Goal: Check status: Check status

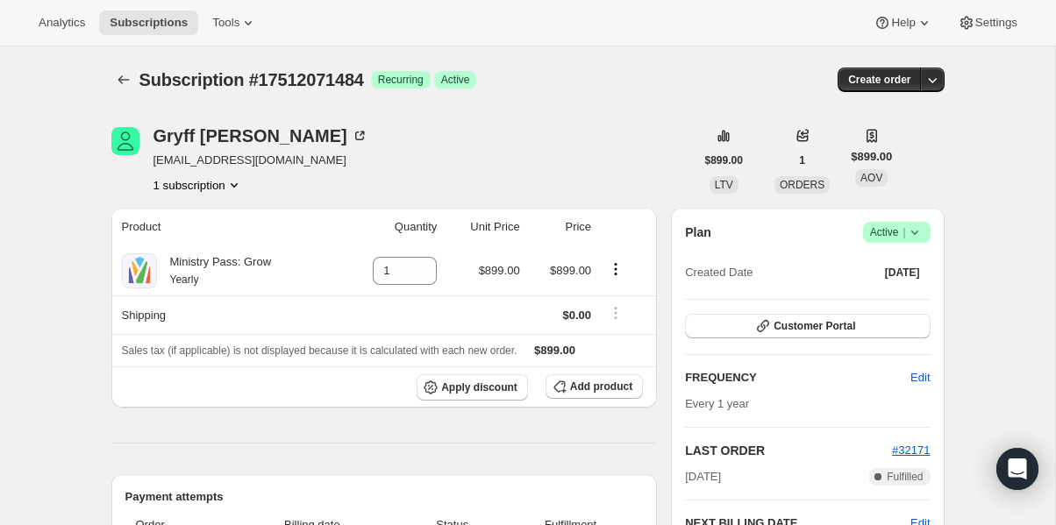
scroll to position [154, 0]
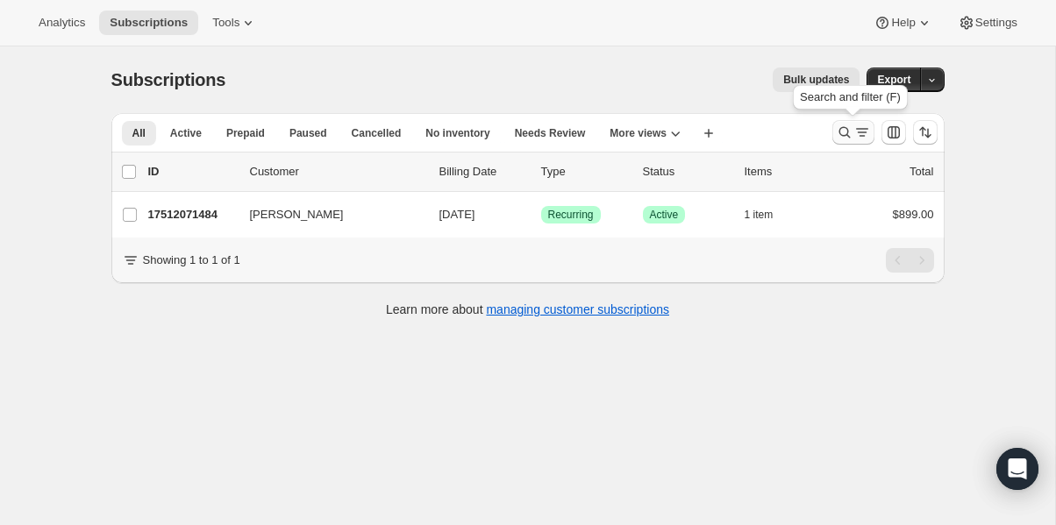
click at [841, 135] on icon "Search and filter results" at bounding box center [844, 133] width 18 height 18
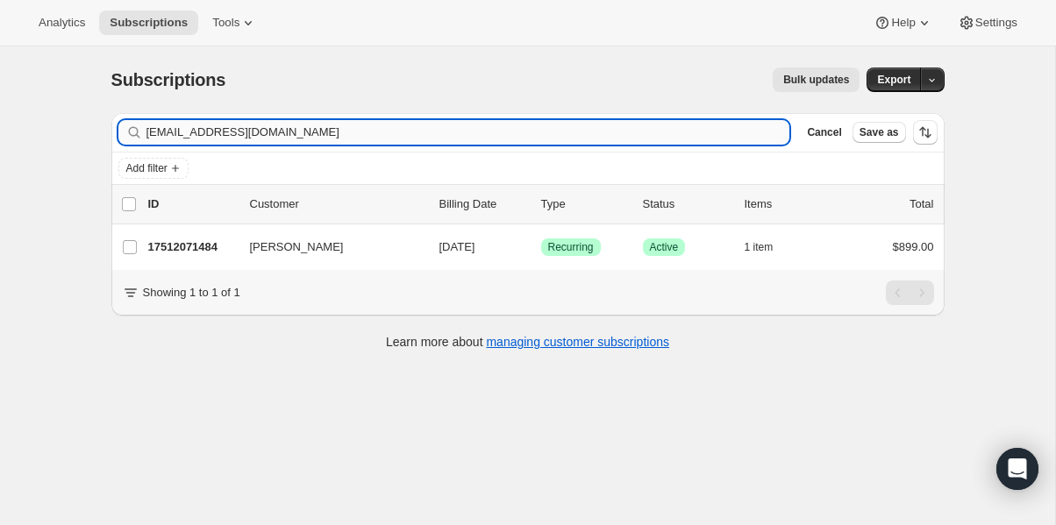
click at [430, 129] on input "gcarosiello@gmcofsc.org" at bounding box center [467, 132] width 643 height 25
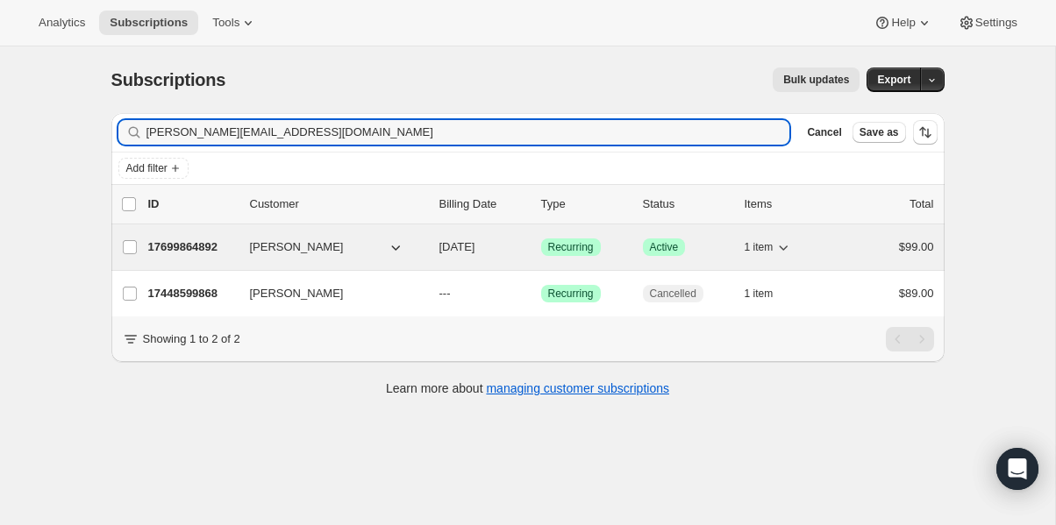
type input "[PERSON_NAME][EMAIL_ADDRESS][DOMAIN_NAME]"
click at [203, 245] on p "17699864892" at bounding box center [192, 247] width 88 height 18
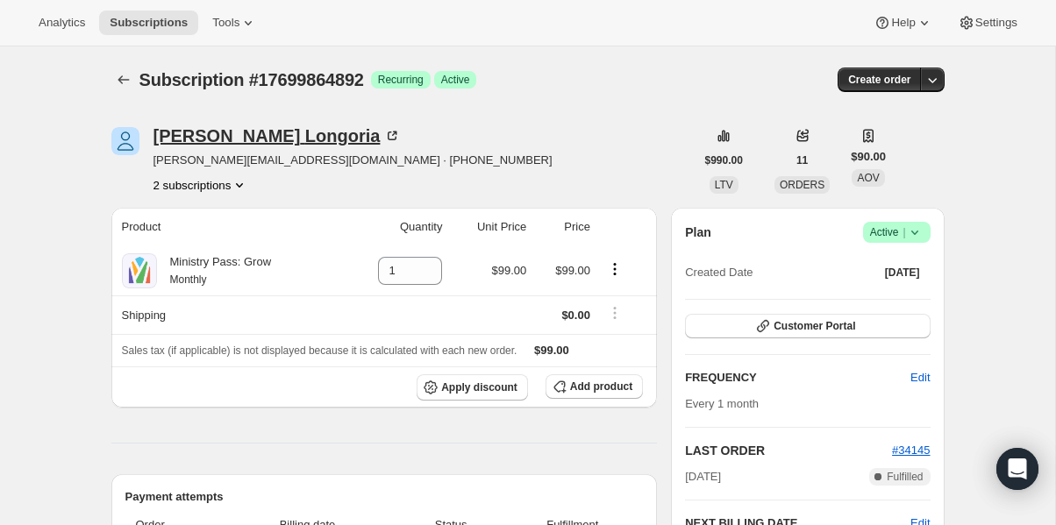
click at [225, 129] on div "[PERSON_NAME]" at bounding box center [277, 136] width 248 height 18
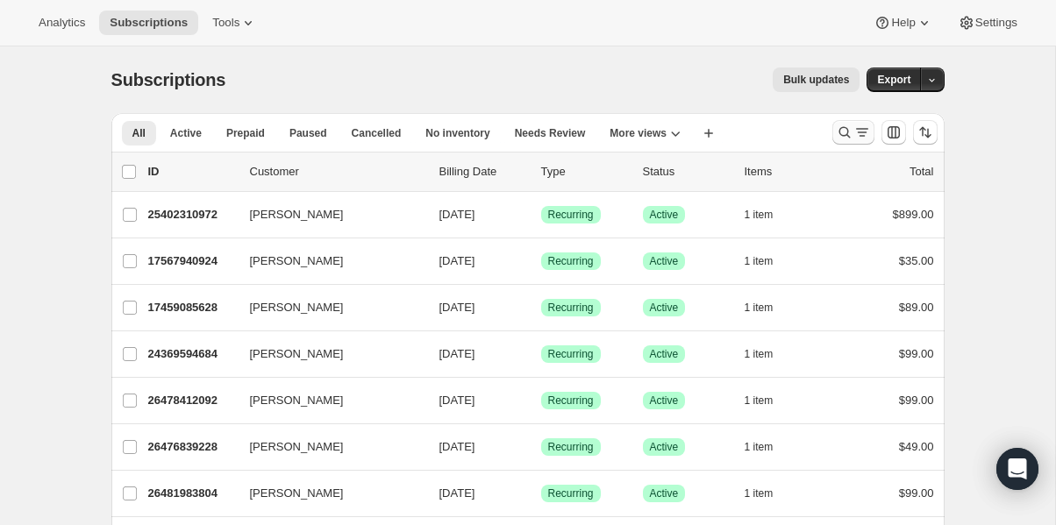
click at [841, 137] on icon "Search and filter results" at bounding box center [844, 133] width 18 height 18
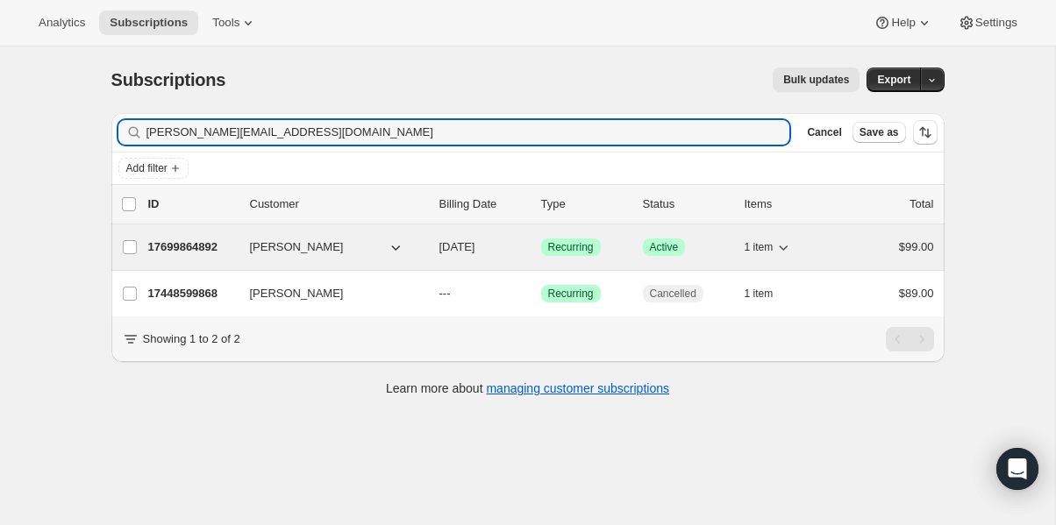
type input "[PERSON_NAME][EMAIL_ADDRESS][DOMAIN_NAME]"
click at [190, 250] on p "17699864892" at bounding box center [192, 247] width 88 height 18
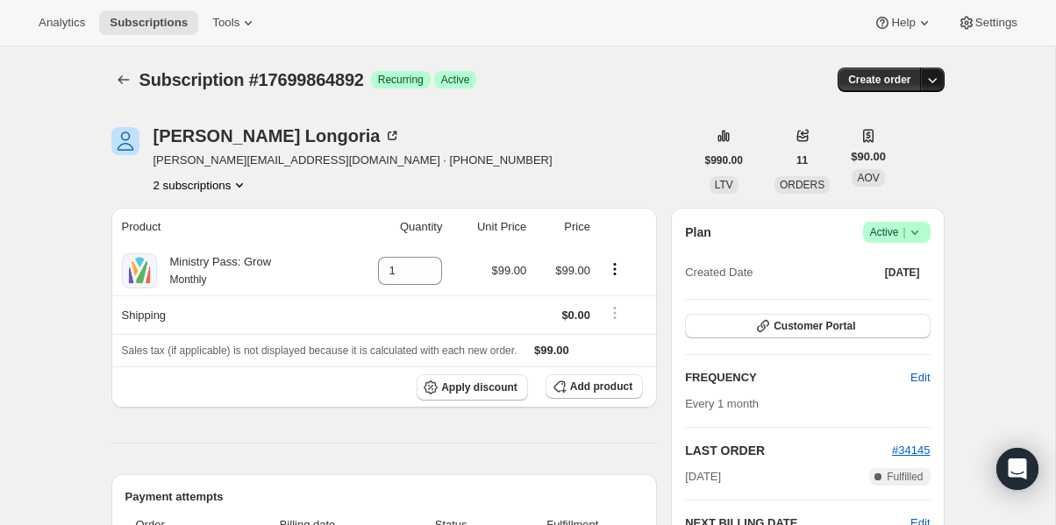
click at [934, 84] on icon "button" at bounding box center [932, 80] width 18 height 18
click at [723, 75] on div "Create order" at bounding box center [801, 80] width 283 height 25
click at [230, 141] on div "[PERSON_NAME]" at bounding box center [277, 136] width 248 height 18
